Goal: Task Accomplishment & Management: Use online tool/utility

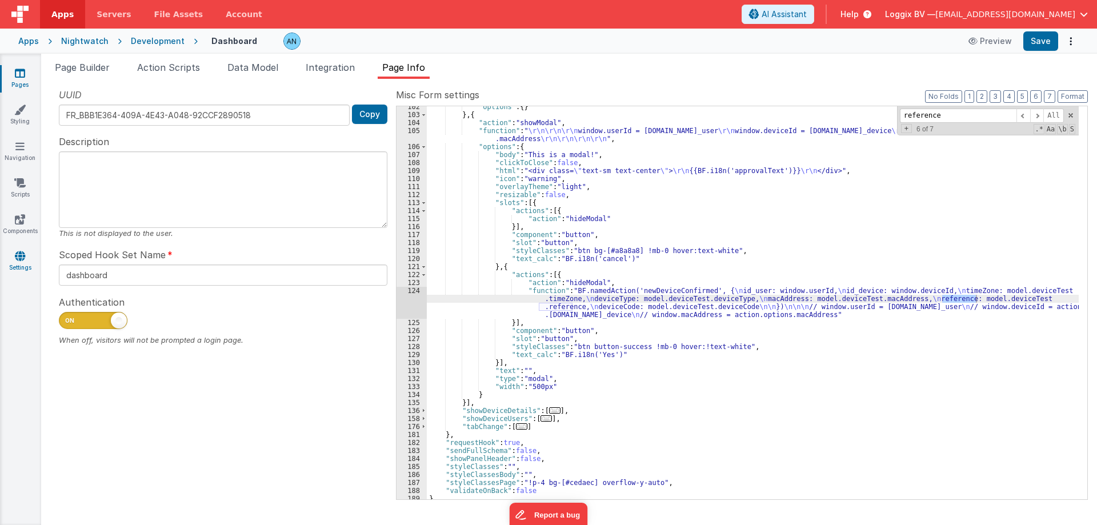
scroll to position [499, 0]
click at [15, 254] on icon at bounding box center [20, 255] width 10 height 11
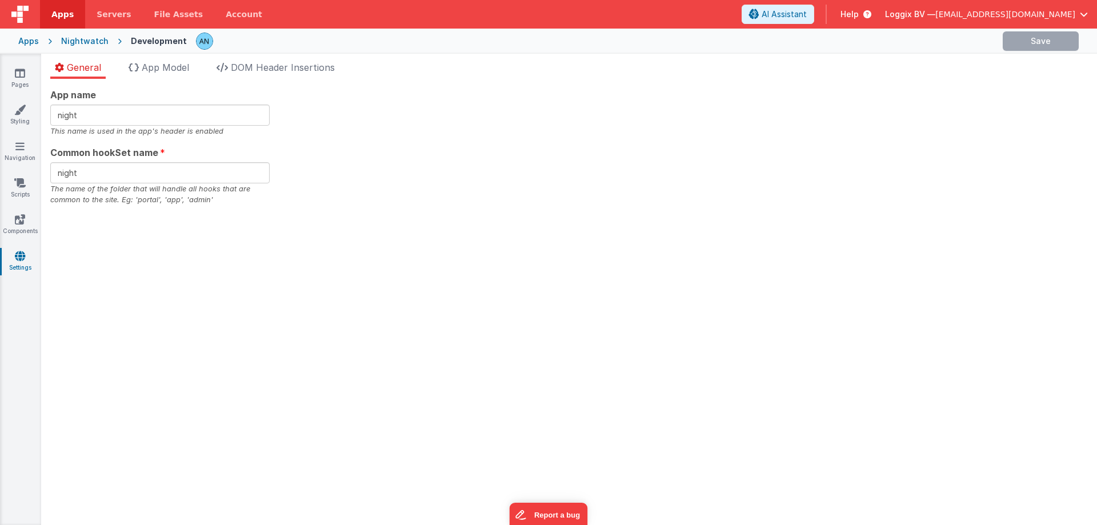
drag, startPoint x: 155, startPoint y: 65, endPoint x: 155, endPoint y: 79, distance: 13.7
click at [155, 65] on span "App Model" at bounding box center [165, 67] width 47 height 11
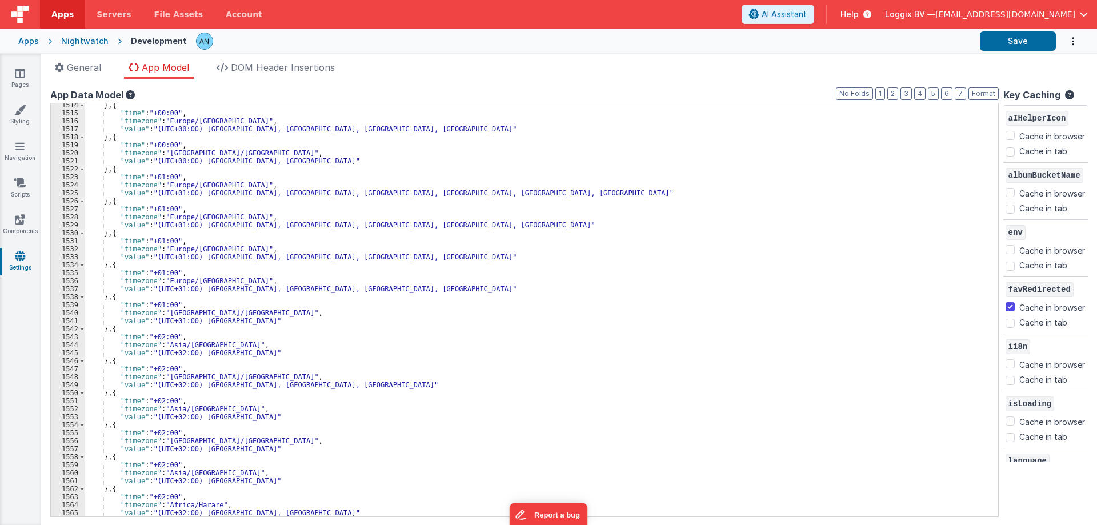
scroll to position [12148, 0]
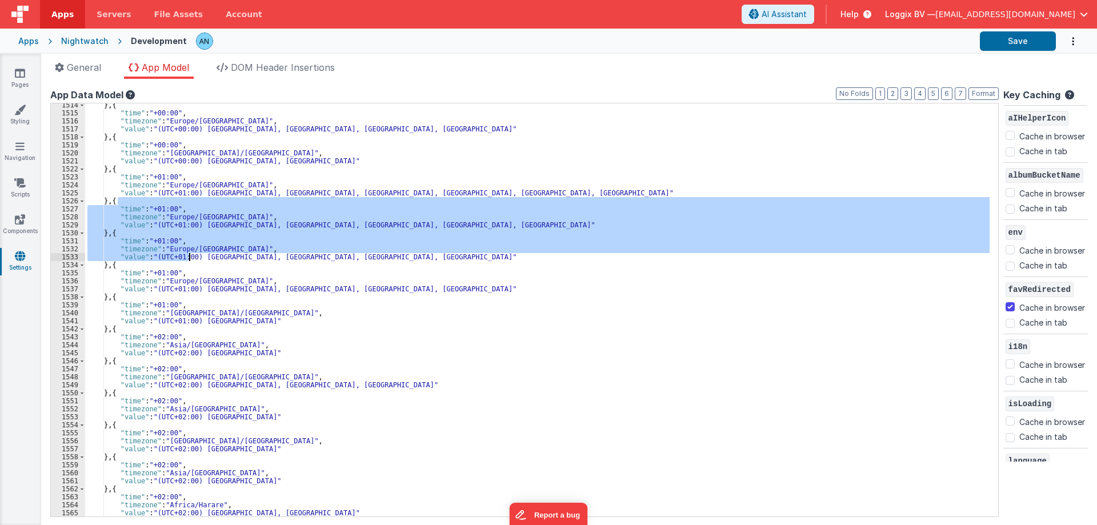
drag, startPoint x: 160, startPoint y: 202, endPoint x: 191, endPoint y: 258, distance: 63.9
click at [191, 258] on div "} , { "time" : "+00:00" , "timezone" : "[GEOGRAPHIC_DATA]/[GEOGRAPHIC_DATA]" , …" at bounding box center [537, 315] width 904 height 429
click at [154, 226] on div "} , { "time" : "+00:00" , "timezone" : "[GEOGRAPHIC_DATA]/[GEOGRAPHIC_DATA]" , …" at bounding box center [537, 309] width 904 height 413
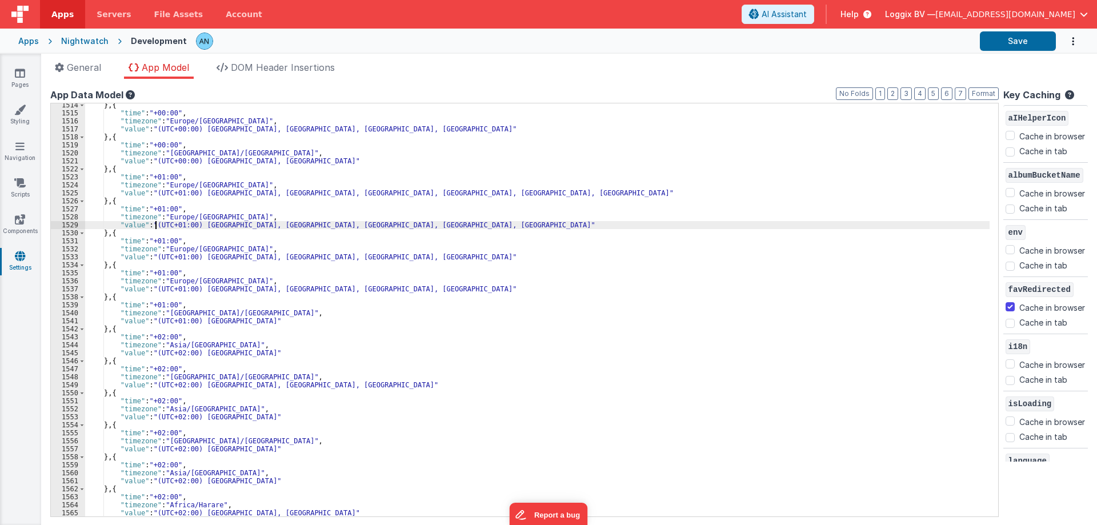
click at [135, 226] on div "} , { "time" : "+00:00" , "timezone" : "[GEOGRAPHIC_DATA]/[GEOGRAPHIC_DATA]" , …" at bounding box center [537, 315] width 904 height 429
click at [138, 219] on div "} , { "time" : "+00:00" , "timezone" : "[GEOGRAPHIC_DATA]/[GEOGRAPHIC_DATA]" , …" at bounding box center [537, 315] width 904 height 429
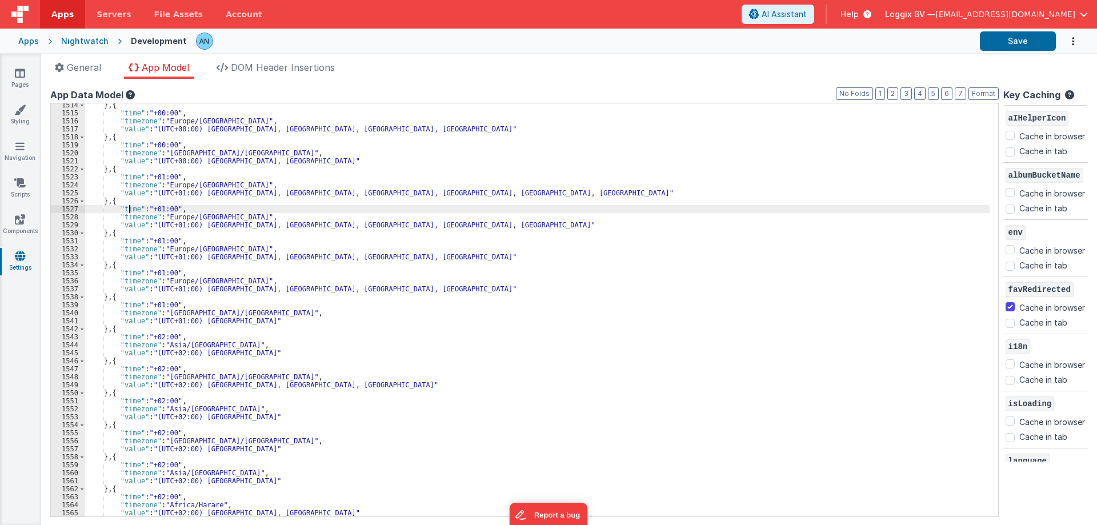
click at [128, 212] on div "} , { "time" : "+00:00" , "timezone" : "[GEOGRAPHIC_DATA]/[GEOGRAPHIC_DATA]" , …" at bounding box center [537, 315] width 904 height 429
click at [130, 220] on div "} , { "time" : "+00:00" , "timezone" : "[GEOGRAPHIC_DATA]/[GEOGRAPHIC_DATA]" , …" at bounding box center [537, 315] width 904 height 429
click at [129, 223] on div "} , { "time" : "+00:00" , "timezone" : "[GEOGRAPHIC_DATA]/[GEOGRAPHIC_DATA]" , …" at bounding box center [537, 315] width 904 height 429
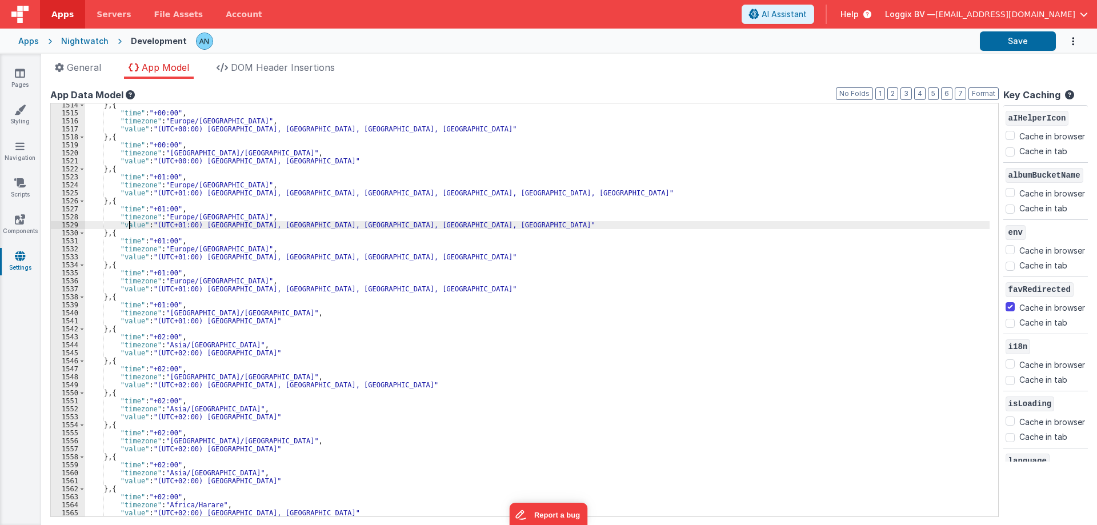
click at [129, 223] on div "} , { "time" : "+00:00" , "timezone" : "[GEOGRAPHIC_DATA]/[GEOGRAPHIC_DATA]" , …" at bounding box center [537, 315] width 904 height 429
click at [132, 218] on div "} , { "time" : "+00:00" , "timezone" : "[GEOGRAPHIC_DATA]/[GEOGRAPHIC_DATA]" , …" at bounding box center [537, 315] width 904 height 429
click at [134, 193] on div "} , { "time" : "+00:00" , "timezone" : "[GEOGRAPHIC_DATA]/[GEOGRAPHIC_DATA]" , …" at bounding box center [537, 315] width 904 height 429
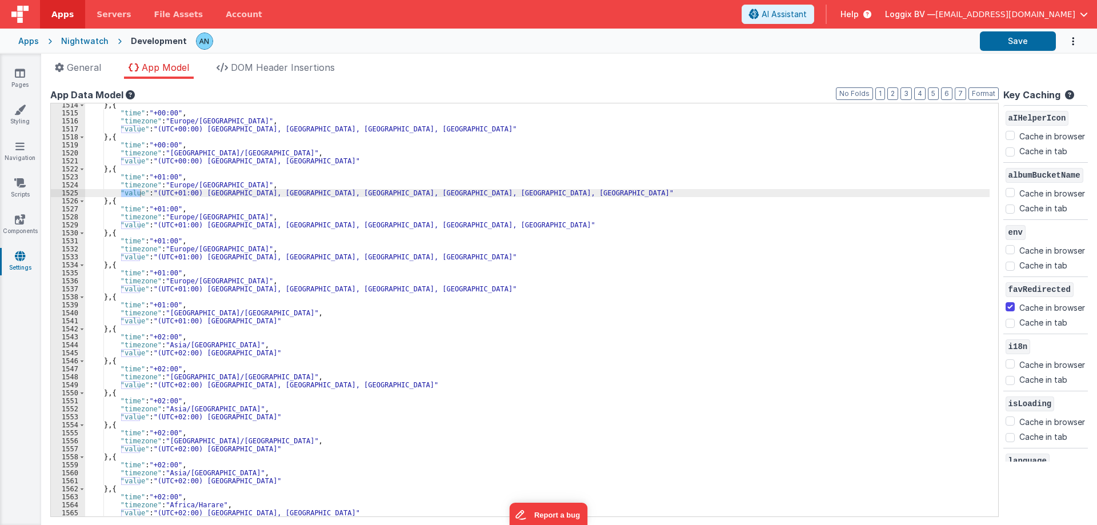
click at [129, 179] on div "} , { "time" : "+00:00" , "timezone" : "[GEOGRAPHIC_DATA]/[GEOGRAPHIC_DATA]" , …" at bounding box center [537, 315] width 904 height 429
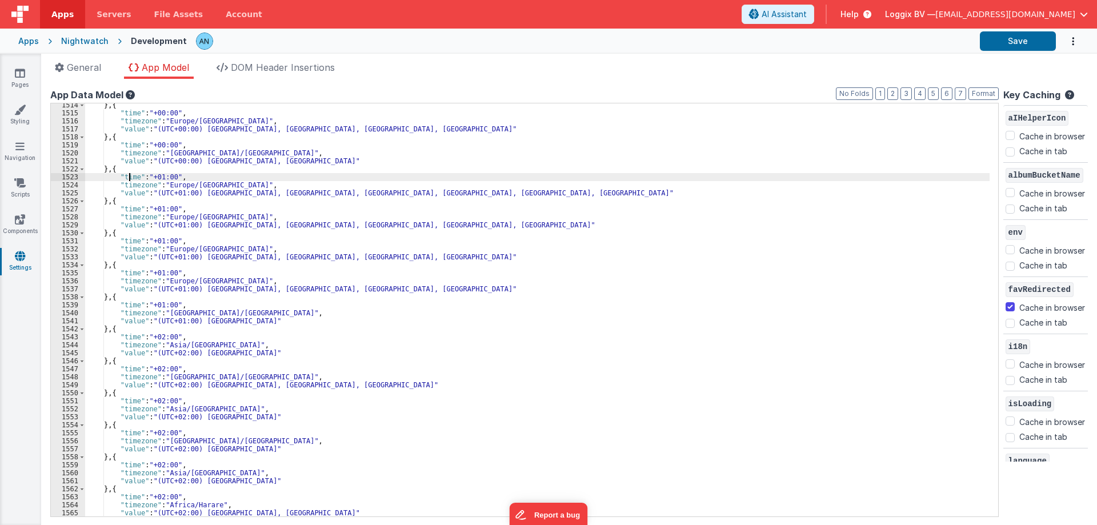
click at [129, 179] on div "} , { "time" : "+00:00" , "timezone" : "[GEOGRAPHIC_DATA]/[GEOGRAPHIC_DATA]" , …" at bounding box center [537, 315] width 904 height 429
click at [191, 183] on div "} , { "time" : "+00:00" , "timezone" : "[GEOGRAPHIC_DATA]/[GEOGRAPHIC_DATA]" , …" at bounding box center [537, 315] width 904 height 429
click at [140, 184] on div "} , { "time" : "+00:00" , "timezone" : "[GEOGRAPHIC_DATA]/[GEOGRAPHIC_DATA]" , …" at bounding box center [537, 315] width 904 height 429
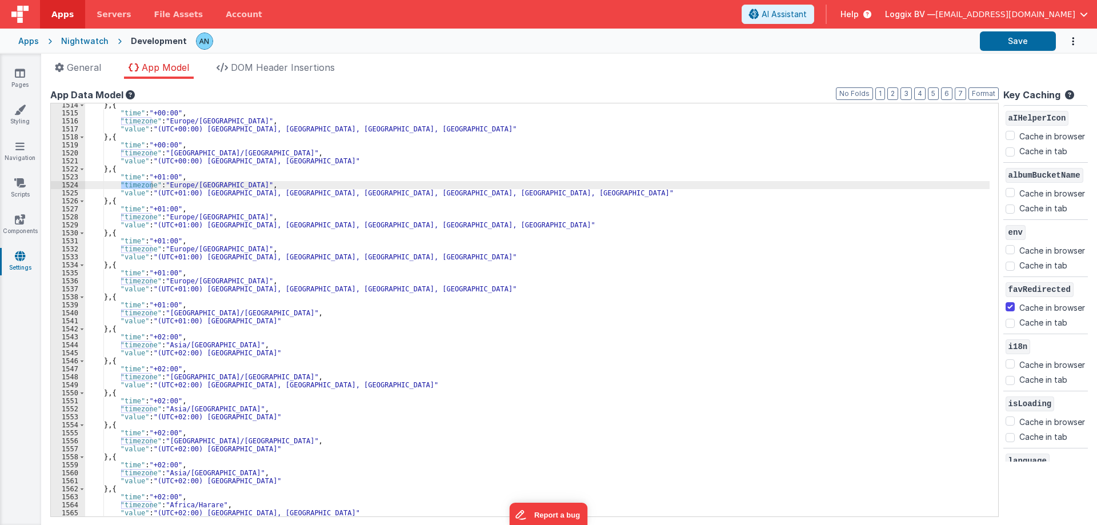
click at [130, 191] on div "} , { "time" : "+00:00" , "timezone" : "[GEOGRAPHIC_DATA]/[GEOGRAPHIC_DATA]" , …" at bounding box center [537, 315] width 904 height 429
click at [131, 140] on div "} , { "time" : "+00:00" , "timezone" : "[GEOGRAPHIC_DATA]/[GEOGRAPHIC_DATA]" , …" at bounding box center [537, 315] width 904 height 429
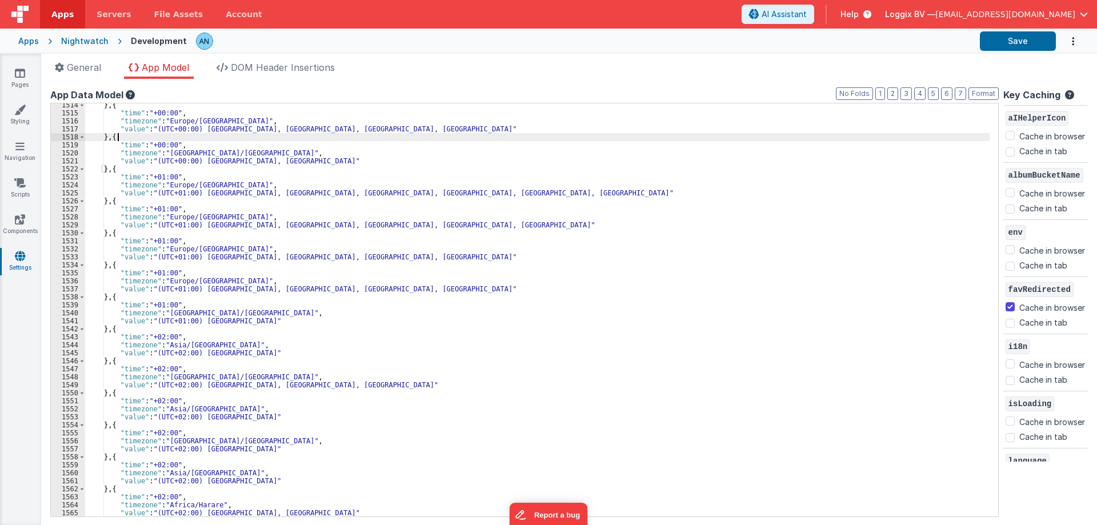
scroll to position [12079, 0]
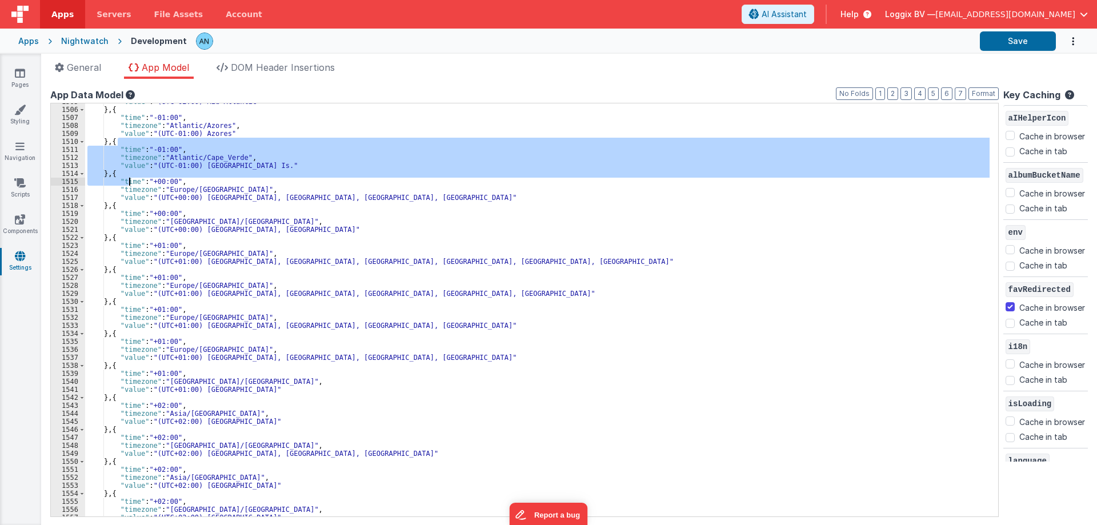
drag, startPoint x: 123, startPoint y: 162, endPoint x: 169, endPoint y: 344, distance: 187.4
click at [169, 344] on div ""value" : "(UTC-02:00) Mid-Atlantic" } , { "time" : "-01:00" , "timezone" : "At…" at bounding box center [537, 312] width 904 height 429
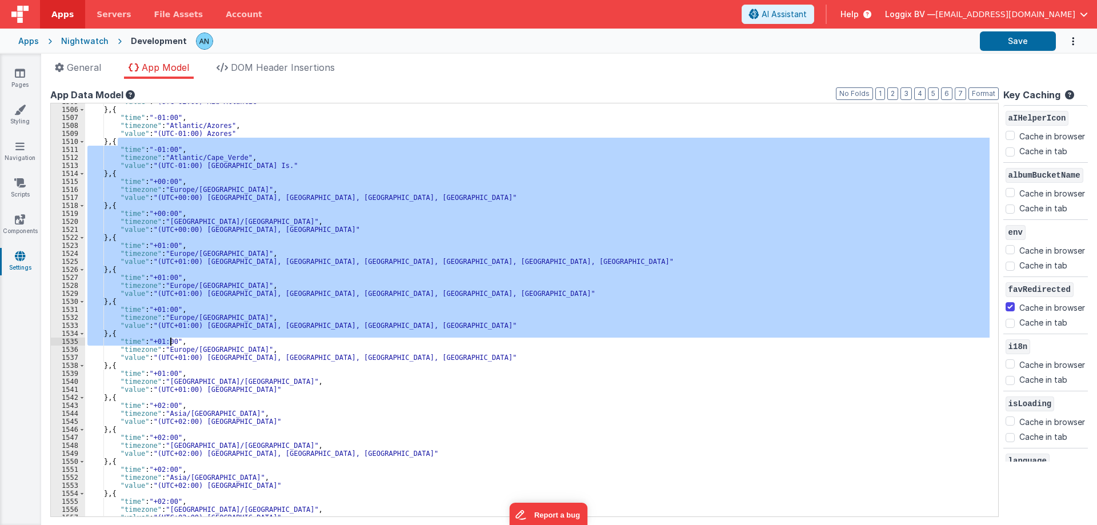
click at [171, 338] on div ""value" : "(UTC-02:00) Mid-Atlantic" } , { "time" : "-01:00" , "timezone" : "At…" at bounding box center [537, 309] width 904 height 413
